Goal: Check status: Check status

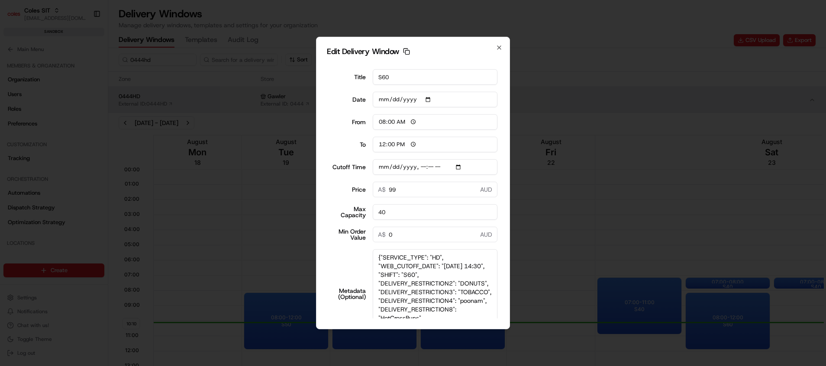
scroll to position [46, 0]
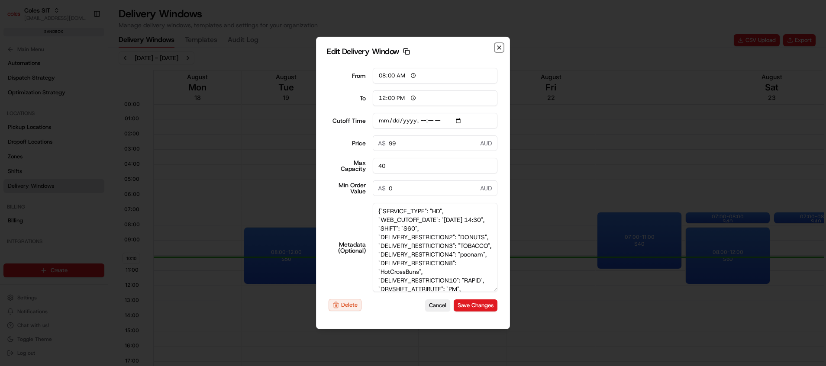
click at [498, 45] on icon "button" at bounding box center [498, 47] width 7 height 7
type input "[DATE]"
type input "10:11"
type input "11:11"
type input "[DATE]T14:40"
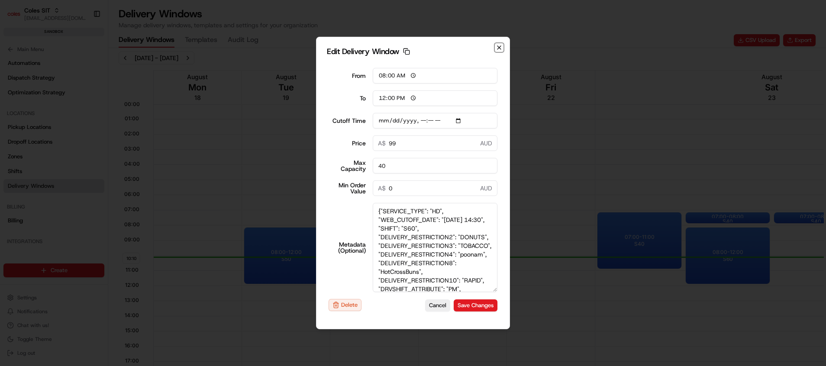
type input "0"
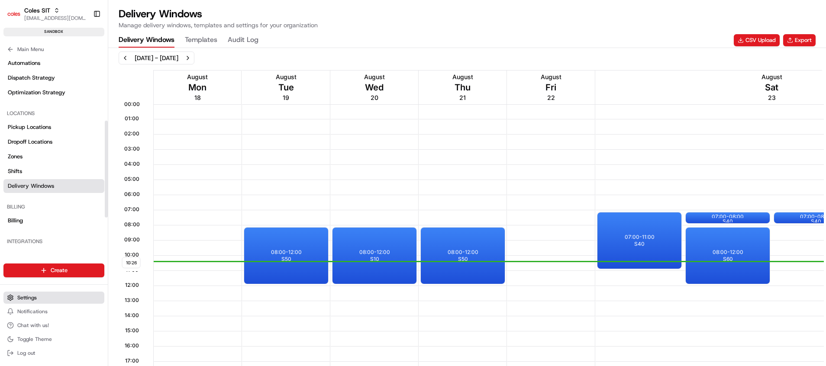
click at [43, 295] on button "Settings" at bounding box center [53, 298] width 101 height 12
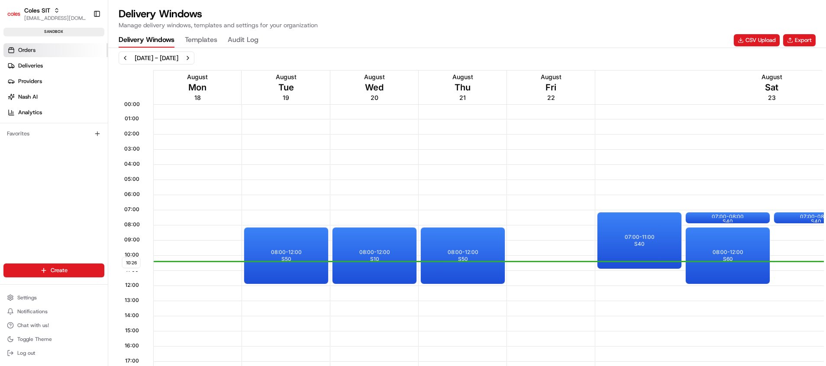
click at [33, 51] on span "Orders" at bounding box center [26, 50] width 17 height 8
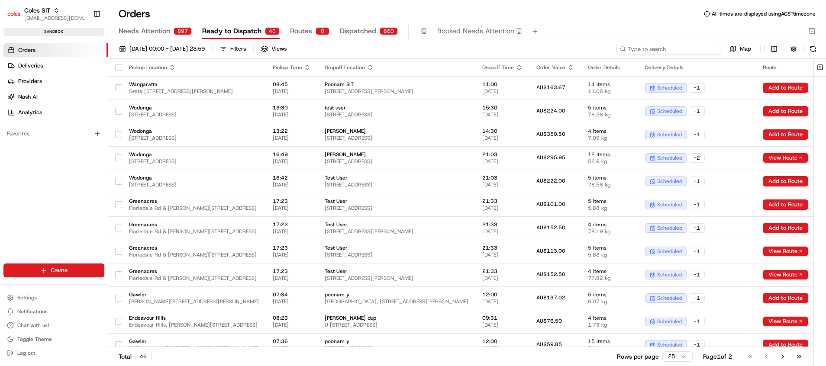
click at [675, 47] on input at bounding box center [668, 49] width 104 height 12
paste input "216653077"
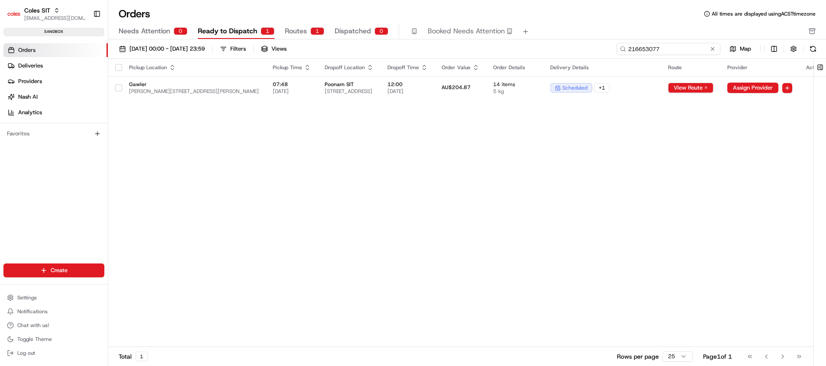
type input "216653077"
click at [357, 29] on span "Dispatched" at bounding box center [352, 31] width 36 height 10
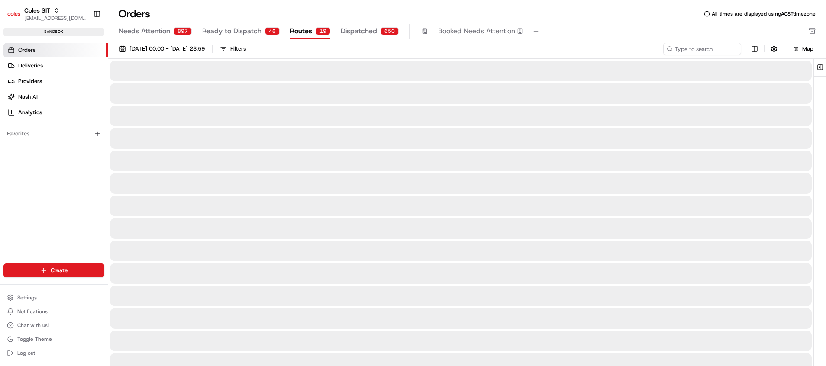
click at [294, 32] on span "Routes" at bounding box center [301, 31] width 22 height 10
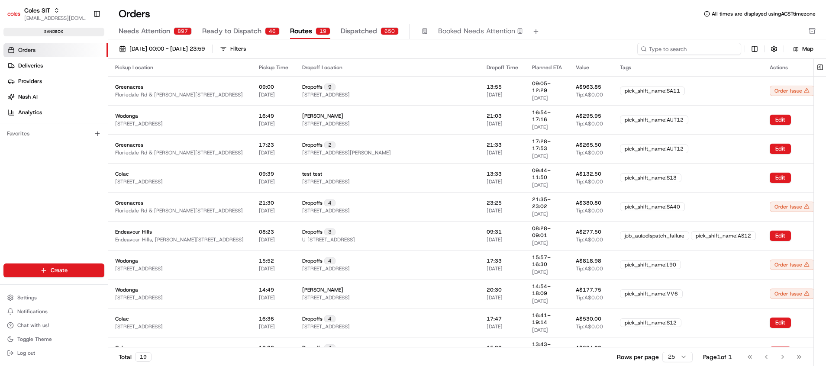
paste input "216653077"
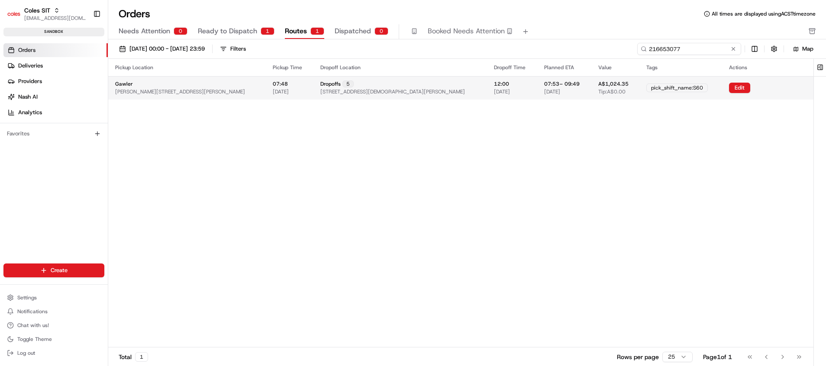
type input "216653077"
click at [350, 87] on div "Dropoffs 5" at bounding box center [336, 83] width 33 height 7
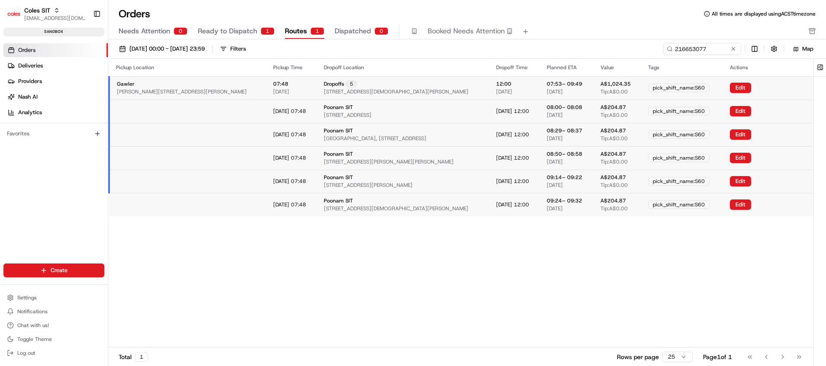
click at [241, 37] on button "Ready to Dispatch 1" at bounding box center [236, 31] width 77 height 15
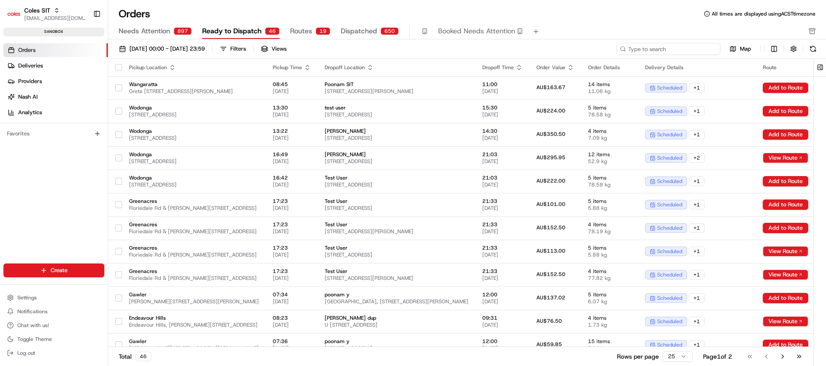
click at [689, 45] on input at bounding box center [668, 49] width 104 height 12
paste input "216653077"
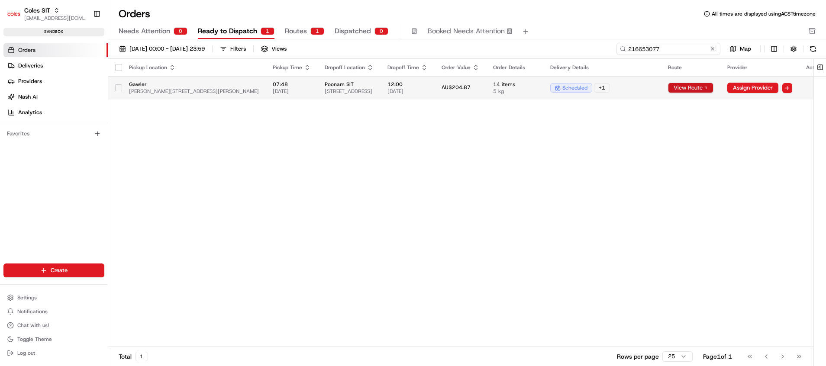
type input "216653077"
click at [713, 90] on button "View Route" at bounding box center [690, 88] width 45 height 10
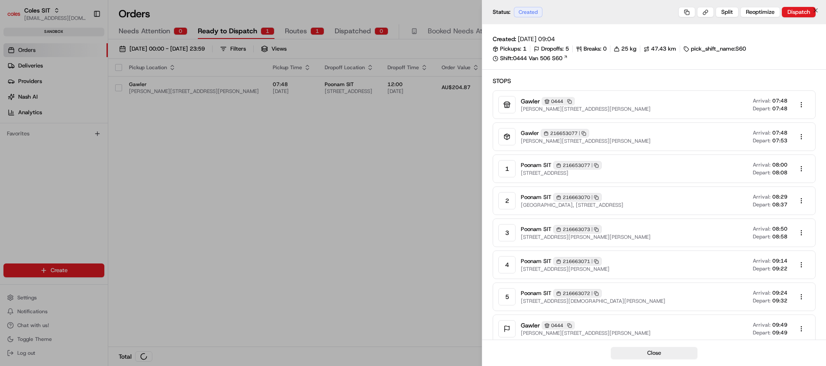
click at [393, 258] on div at bounding box center [413, 183] width 826 height 366
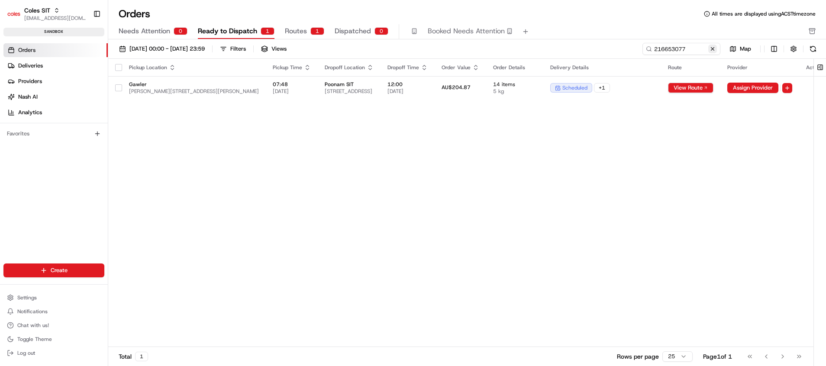
click at [714, 52] on button at bounding box center [712, 49] width 9 height 9
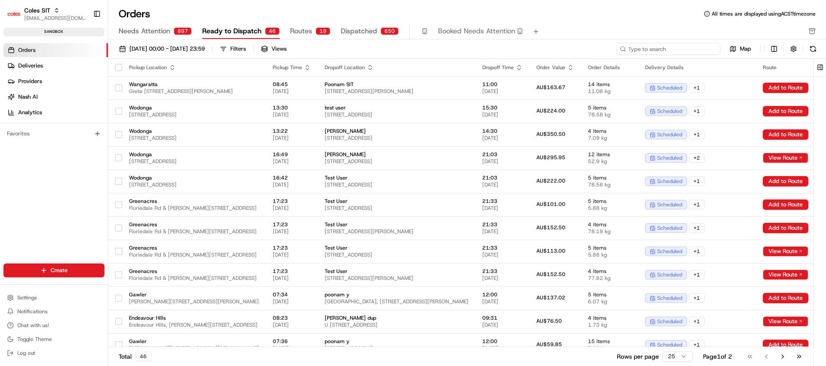
paste input "216652005"
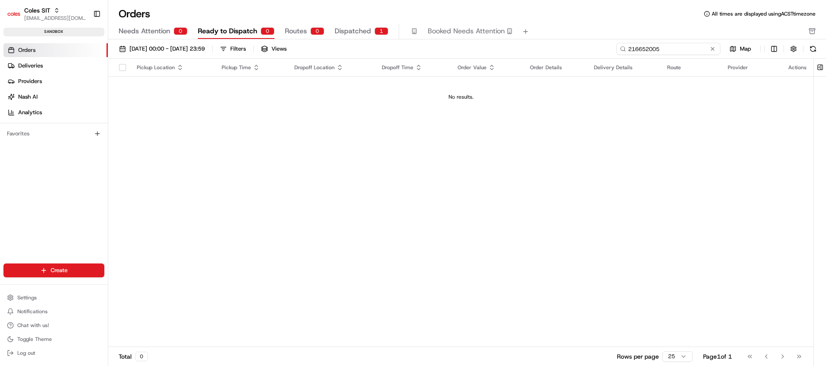
type input "216652005"
click at [354, 35] on span "Dispatched" at bounding box center [352, 31] width 36 height 10
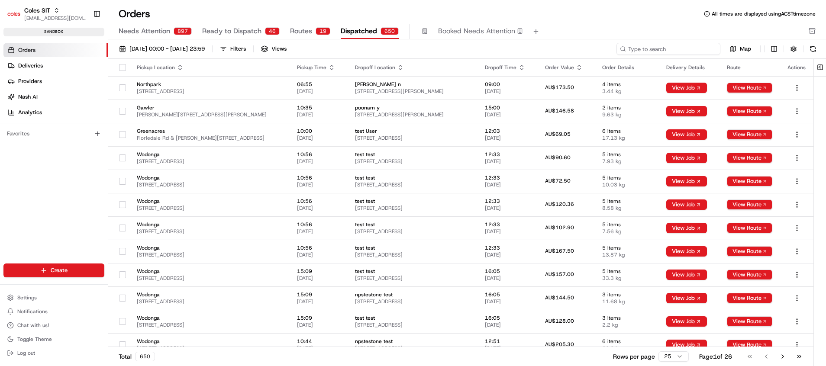
click at [692, 53] on input at bounding box center [668, 49] width 104 height 12
paste input "216652005"
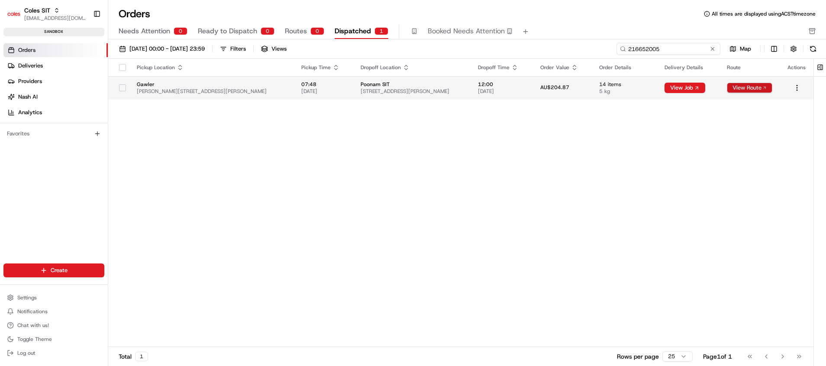
type input "216652005"
click at [748, 86] on button "View Route" at bounding box center [749, 88] width 45 height 10
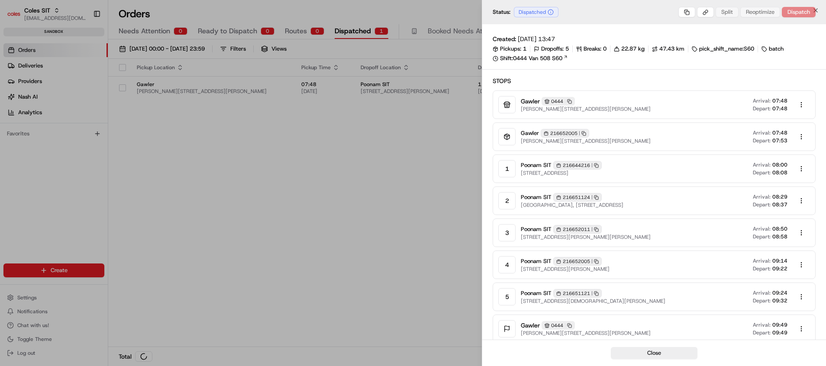
click at [259, 135] on div at bounding box center [413, 183] width 826 height 366
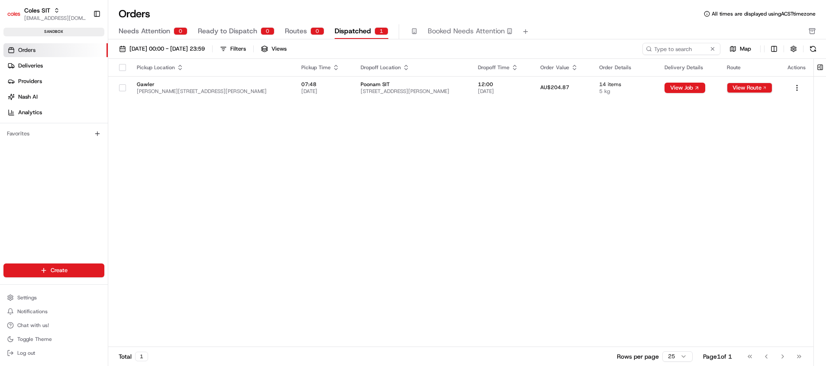
click at [228, 35] on span "Ready to Dispatch" at bounding box center [227, 31] width 59 height 10
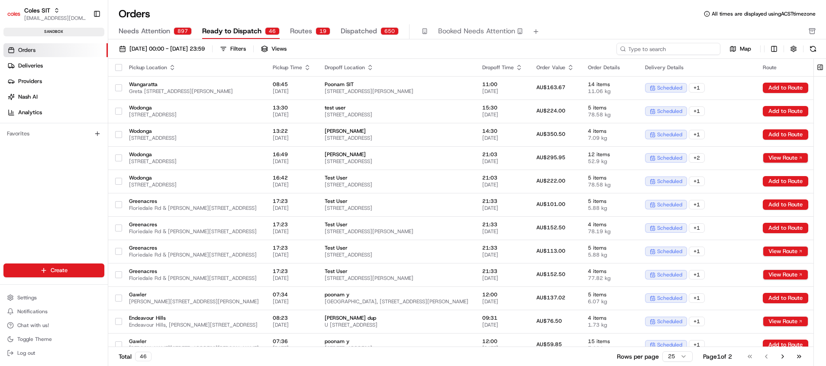
paste input "216653077"
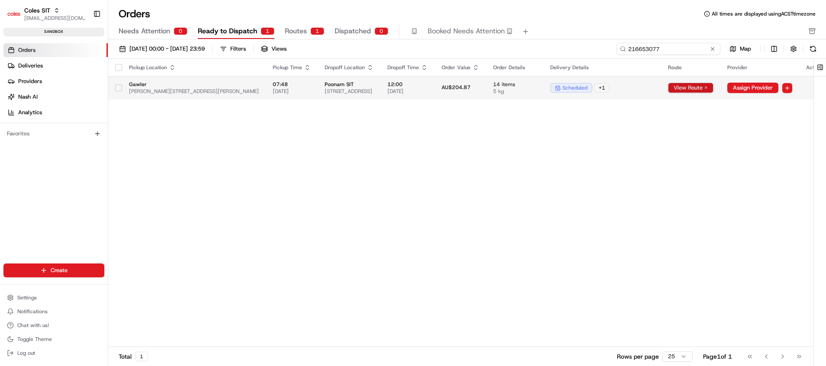
type input "216653077"
click at [713, 86] on button "View Route" at bounding box center [690, 88] width 45 height 10
